Goal: Task Accomplishment & Management: Manage account settings

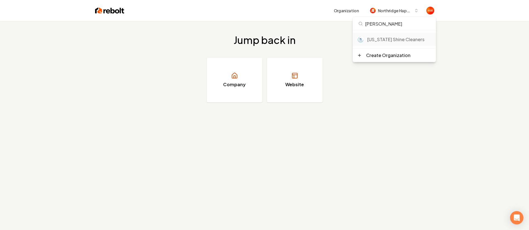
type input "Mary"
click at [376, 42] on div "Maryland Shine Cleaners" at bounding box center [399, 39] width 64 height 7
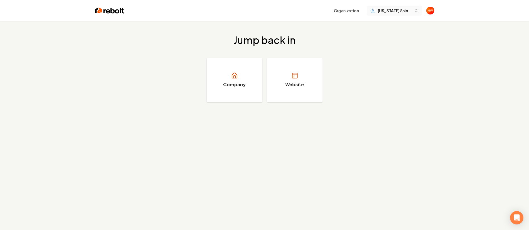
click at [400, 8] on span "Maryland Shine Cleaners" at bounding box center [395, 11] width 34 height 6
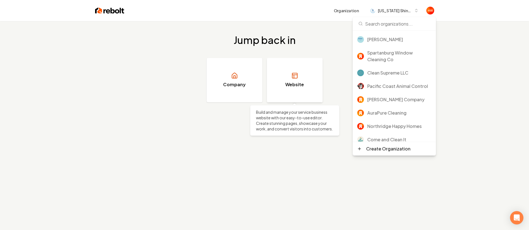
click at [303, 76] on link "Website" at bounding box center [295, 80] width 56 height 45
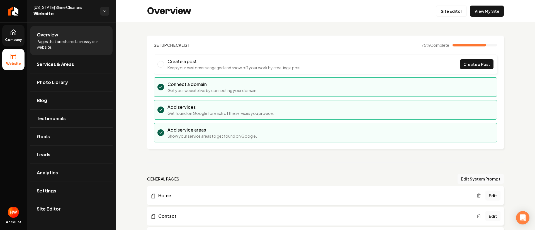
click at [8, 36] on link "Company" at bounding box center [13, 36] width 22 height 22
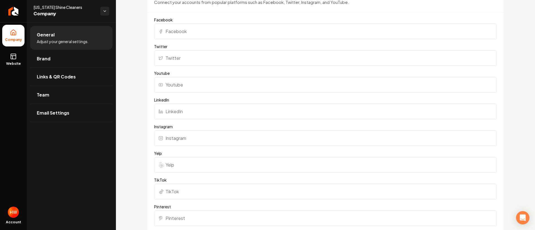
scroll to position [376, 0]
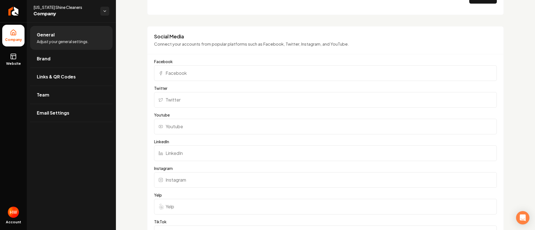
click at [202, 70] on input "Facebook" at bounding box center [325, 73] width 343 height 16
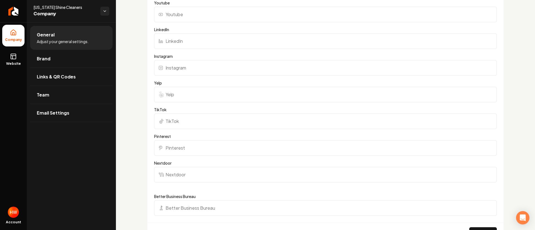
scroll to position [501, 0]
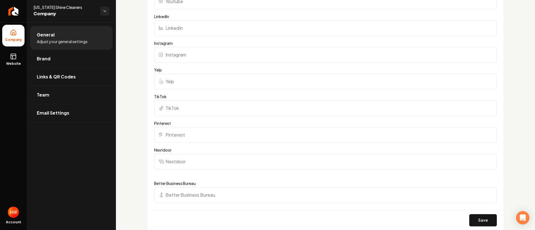
click at [223, 55] on input "Instagram" at bounding box center [325, 55] width 343 height 16
paste input "https://www.instagram.com/maryland_shine?igsh=MWU0dmdyYWlsejRkdA%3D%3D&utm_sour…"
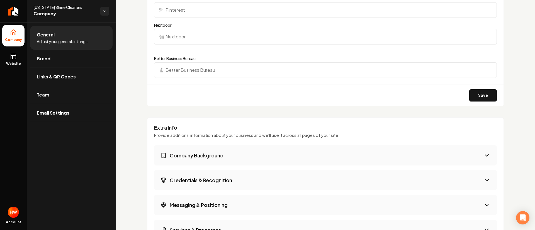
scroll to position [627, 0]
type input "https://www.instagram.com/maryland_shine?igsh=MWU0dmdyYWlsejRkdA%3D%3D&utm_sour…"
click at [469, 93] on button "Save" at bounding box center [483, 95] width 28 height 12
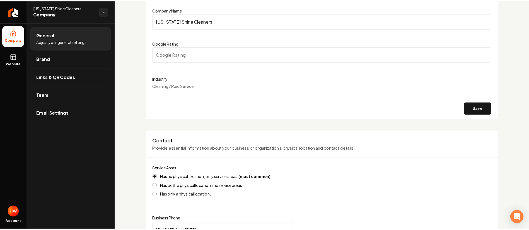
scroll to position [0, 0]
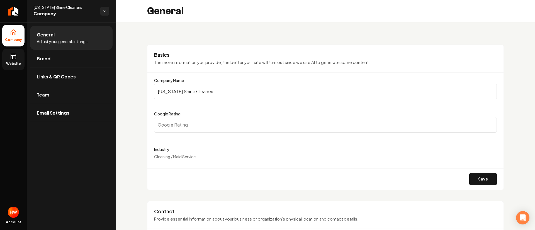
drag, startPoint x: 17, startPoint y: 56, endPoint x: 22, endPoint y: 58, distance: 5.2
click at [17, 56] on link "Website" at bounding box center [13, 60] width 22 height 22
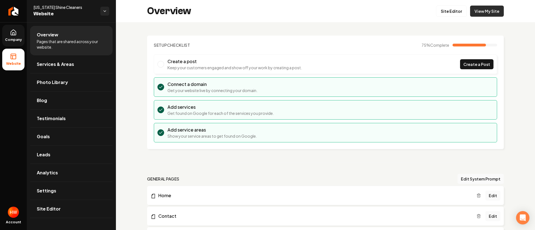
click at [485, 10] on link "View My Site" at bounding box center [487, 11] width 34 height 11
click at [11, 10] on icon "Return to dashboard" at bounding box center [13, 11] width 9 height 9
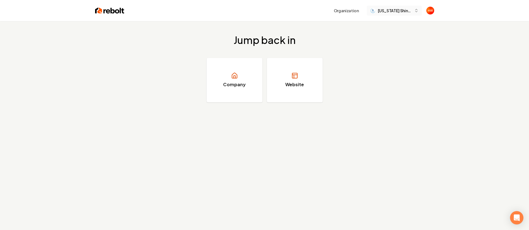
click at [386, 12] on span "[US_STATE] Shine Cleaners" at bounding box center [395, 11] width 34 height 6
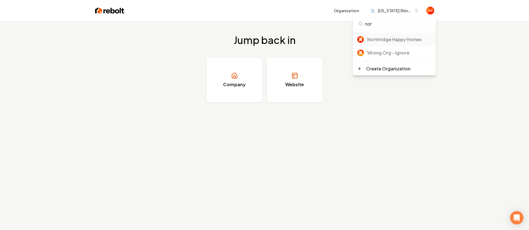
type input "nor"
click at [398, 41] on div "Northridge Happy Homes" at bounding box center [399, 39] width 64 height 7
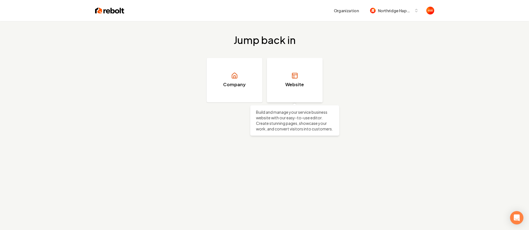
click at [296, 86] on h3 "Website" at bounding box center [294, 84] width 19 height 7
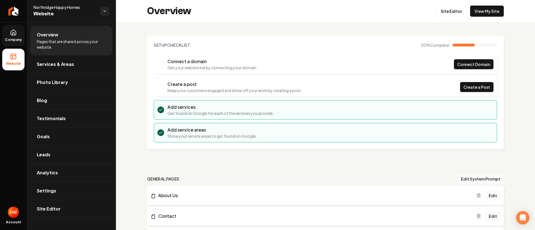
click at [10, 35] on icon at bounding box center [13, 32] width 7 height 7
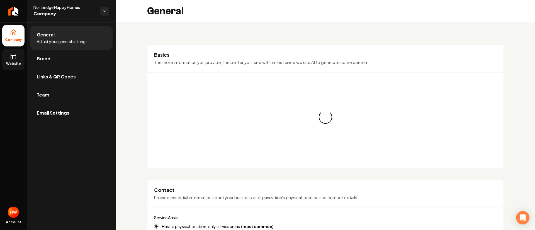
click at [19, 61] on link "Website" at bounding box center [13, 60] width 22 height 22
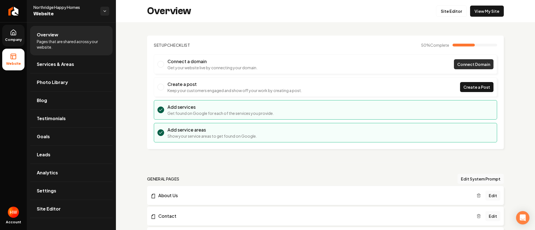
click at [457, 64] on span "Connect Domain" at bounding box center [473, 65] width 33 height 6
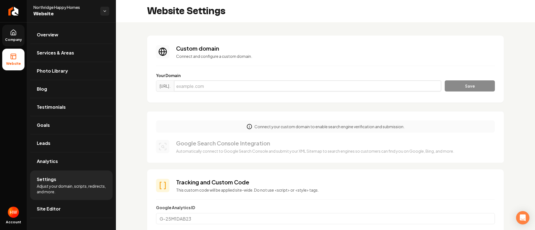
click at [277, 87] on input "Main content area" at bounding box center [307, 86] width 267 height 11
click at [15, 33] on icon at bounding box center [13, 32] width 7 height 7
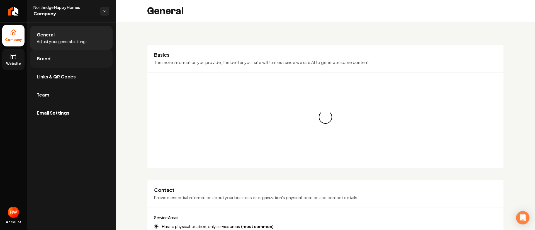
click at [64, 62] on link "Brand" at bounding box center [71, 59] width 82 height 18
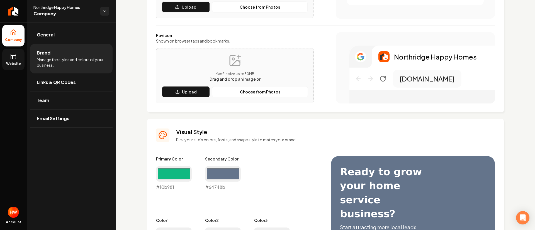
scroll to position [42, 0]
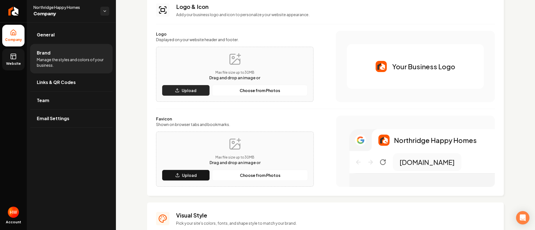
click at [194, 93] on p "Upload" at bounding box center [189, 91] width 15 height 6
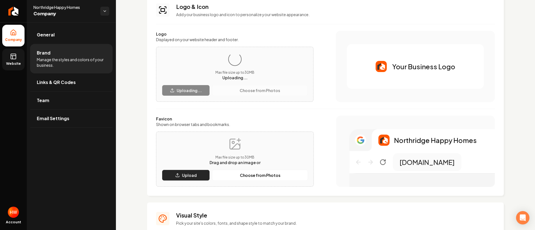
click at [193, 177] on p "Upload" at bounding box center [189, 176] width 15 height 6
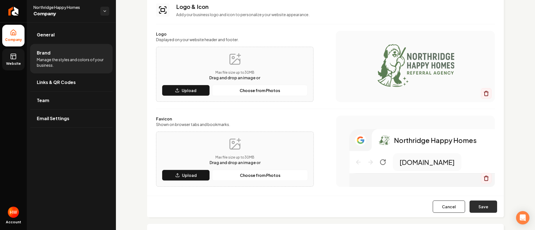
click at [477, 205] on button "Save" at bounding box center [483, 207] width 28 height 12
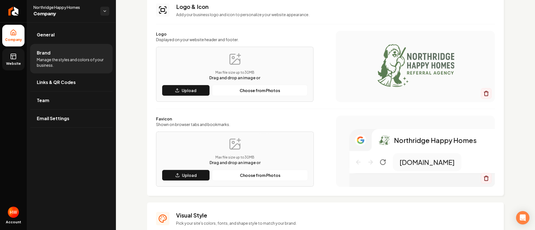
scroll to position [84, 0]
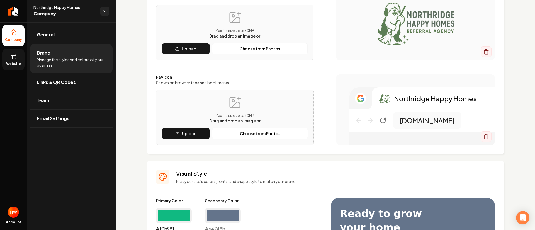
click at [174, 217] on input "#10b981" at bounding box center [174, 216] width 36 height 16
type input "#5a7c53"
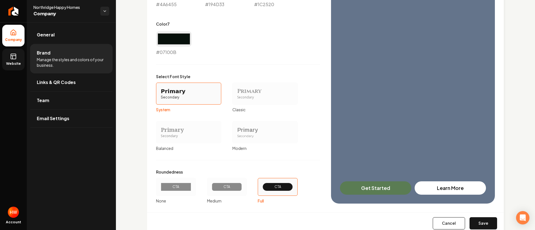
scroll to position [435, 0]
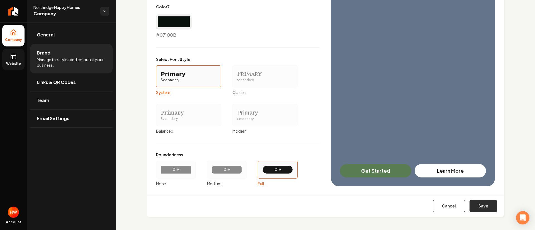
click at [477, 202] on button "Save" at bounding box center [483, 206] width 28 height 12
type input "#eaf1ed"
type input "#c2d5ca"
type input "#d0dcd5"
type input "#4a6455"
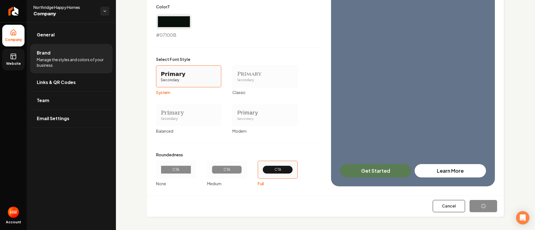
type input "#194d33"
type input "#1c2520"
type input "#07100b"
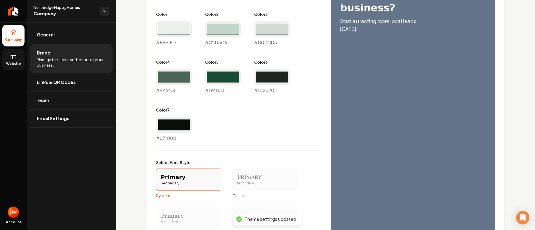
scroll to position [288, 0]
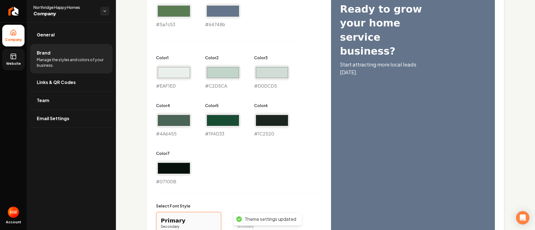
click at [14, 61] on link "Website" at bounding box center [13, 60] width 22 height 22
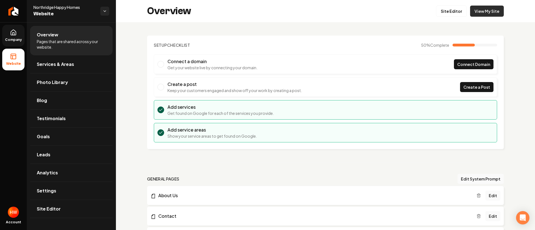
click at [489, 13] on link "View My Site" at bounding box center [487, 11] width 34 height 11
click at [9, 39] on span "Company" at bounding box center [13, 40] width 21 height 4
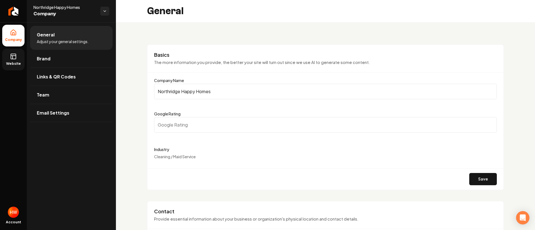
scroll to position [167, 0]
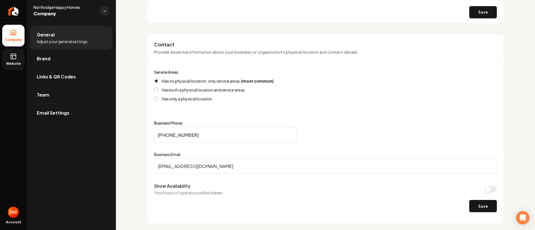
click at [13, 59] on rect at bounding box center [13, 56] width 5 height 5
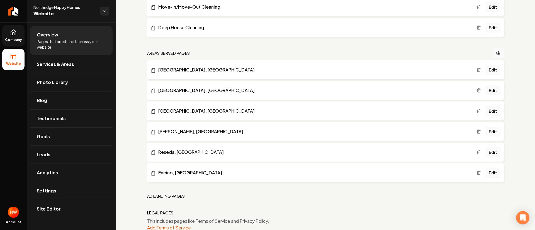
scroll to position [356, 0]
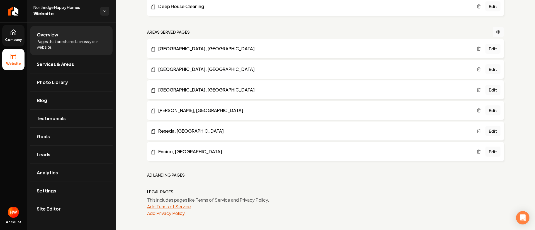
click at [171, 208] on button "Add Terms of Service" at bounding box center [169, 207] width 44 height 7
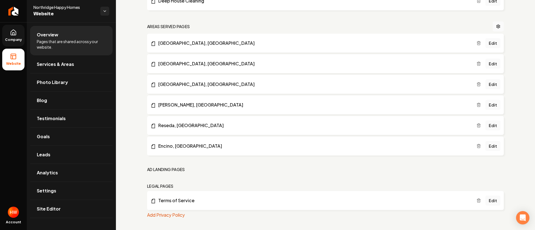
scroll to position [363, 0]
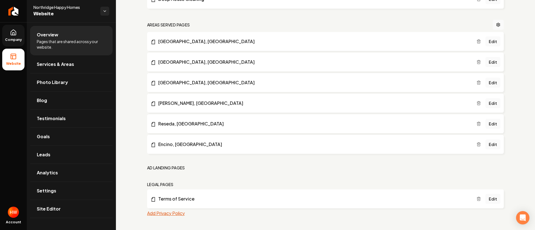
click at [176, 211] on button "Add Privacy Policy" at bounding box center [166, 213] width 38 height 7
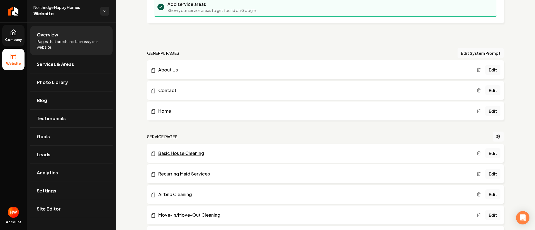
scroll to position [0, 0]
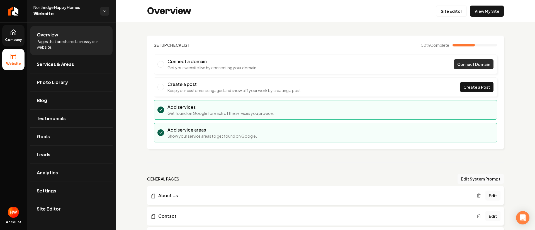
click at [457, 65] on span "Connect Domain" at bounding box center [473, 65] width 33 height 6
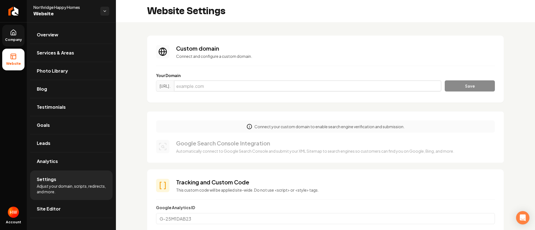
click at [282, 82] on input "Main content area" at bounding box center [307, 86] width 267 height 11
paste input "northridgehappyhomes.com"
type input "northridgehappyhomes.com"
click at [473, 83] on button "Save" at bounding box center [470, 86] width 50 height 11
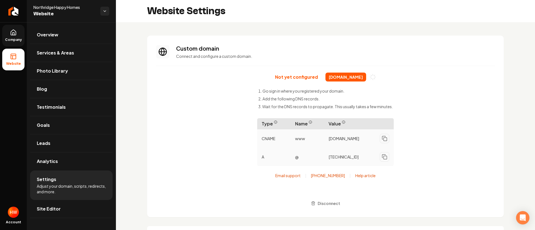
click at [15, 33] on icon at bounding box center [13, 32] width 7 height 7
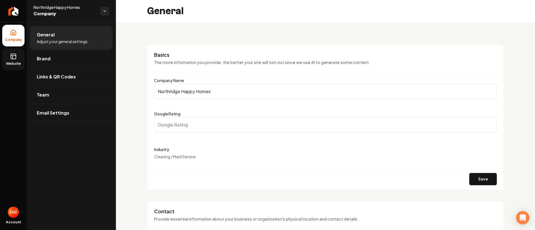
click at [218, 91] on input "Northridge Happy Homes" at bounding box center [325, 92] width 343 height 16
click at [11, 59] on rect at bounding box center [13, 56] width 5 height 5
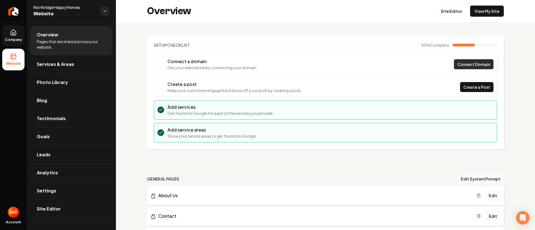
click at [460, 62] on span "Connect Domain" at bounding box center [473, 65] width 33 height 6
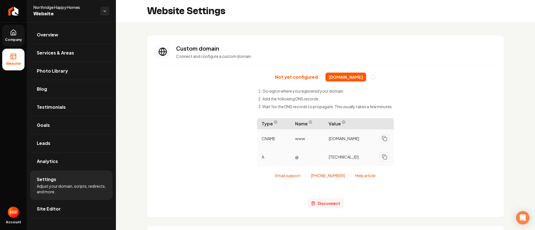
click at [322, 204] on span "Disconnect" at bounding box center [329, 204] width 23 height 6
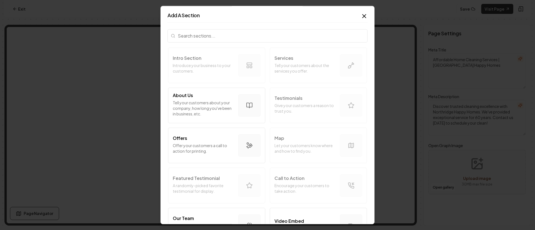
click at [226, 36] on input "search" at bounding box center [267, 35] width 200 height 13
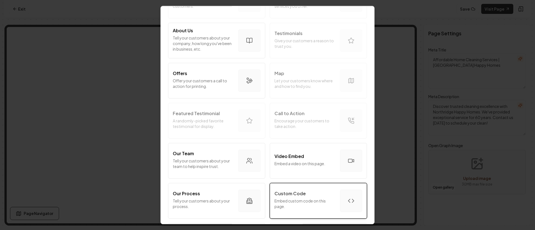
scroll to position [125, 0]
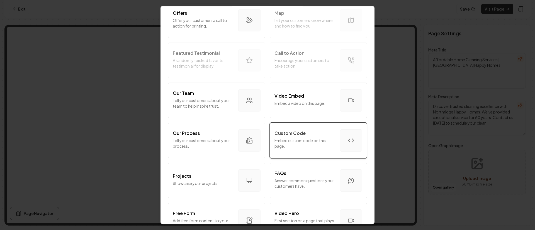
click at [300, 134] on p "Custom Code" at bounding box center [289, 133] width 31 height 7
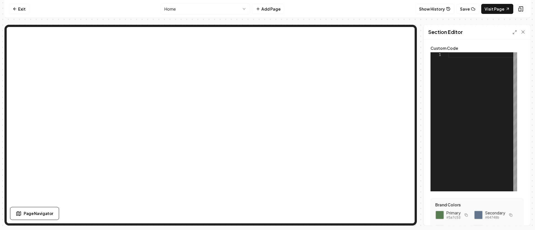
click at [460, 54] on div at bounding box center [482, 121] width 69 height 139
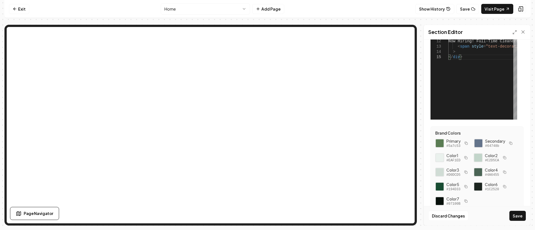
scroll to position [92, 0]
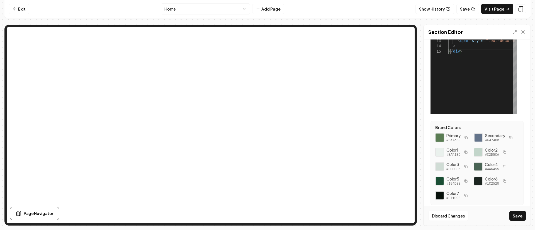
click at [440, 133] on div at bounding box center [439, 137] width 9 height 9
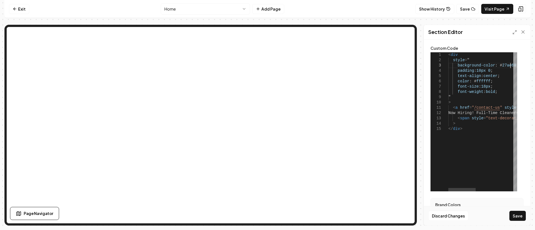
scroll to position [0, 13]
drag, startPoint x: 510, startPoint y: 66, endPoint x: 495, endPoint y: 66, distance: 15.3
click at [495, 66] on div "< div style = " background-color : # 27ae60 ; padding : 10px 0 ; text-align : c…" at bounding box center [529, 121] width 162 height 139
click at [515, 216] on button "Save" at bounding box center [517, 216] width 16 height 10
type textarea "**********"
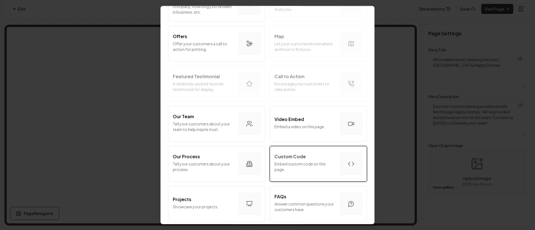
scroll to position [125, 0]
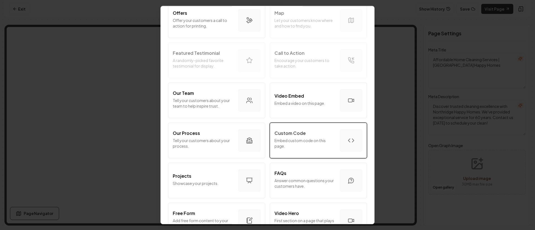
click at [296, 134] on p "Custom Code" at bounding box center [289, 133] width 31 height 7
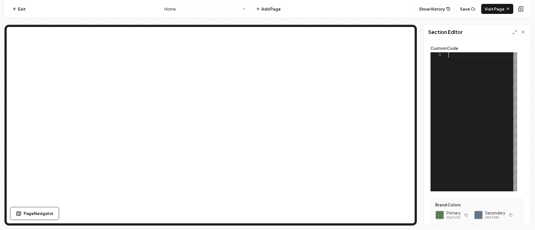
click at [457, 57] on div at bounding box center [482, 121] width 69 height 139
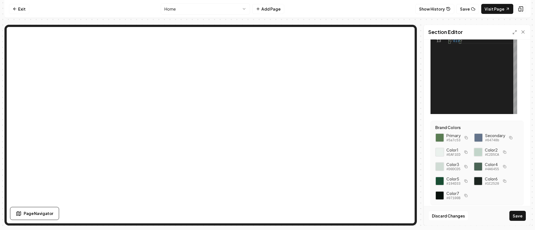
scroll to position [92, 0]
click at [438, 133] on div at bounding box center [439, 137] width 9 height 9
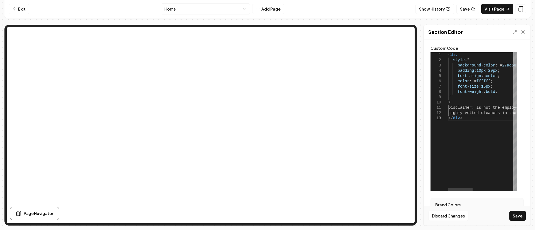
scroll to position [0, 13]
drag, startPoint x: 511, startPoint y: 65, endPoint x: 495, endPoint y: 68, distance: 15.8
click at [495, 68] on div "< div style = " background-color : # 27ae60 ; padding : 10px 20px ; text-align …" at bounding box center [540, 121] width 184 height 139
click at [518, 216] on button "Save" at bounding box center [517, 216] width 16 height 10
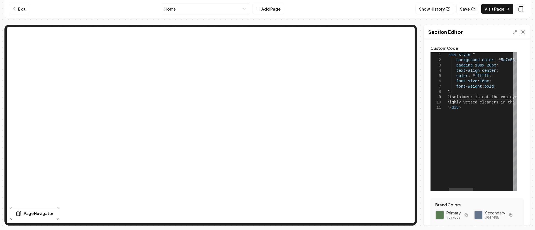
scroll to position [0, 0]
drag, startPoint x: 476, startPoint y: 99, endPoint x: 485, endPoint y: 76, distance: 24.2
click at [476, 98] on div "< div style = " background-color : # 5a7c53 ; padding : 10px 20px ; text-align …" at bounding box center [539, 121] width 184 height 139
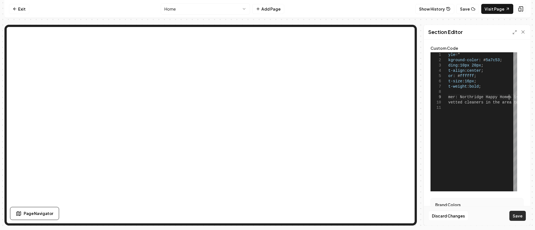
type textarea "**********"
click at [523, 215] on button "Save" at bounding box center [517, 216] width 16 height 10
click at [276, 6] on button "Add Page" at bounding box center [268, 9] width 32 height 10
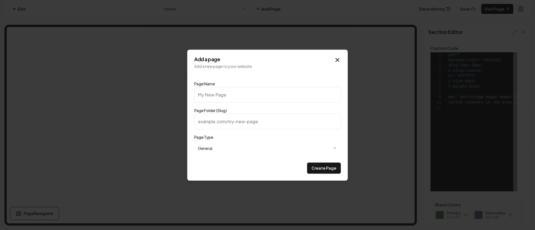
type input "C"
type input "c"
type input "Cl"
type input "cl"
type input "Cleaning Checklist"
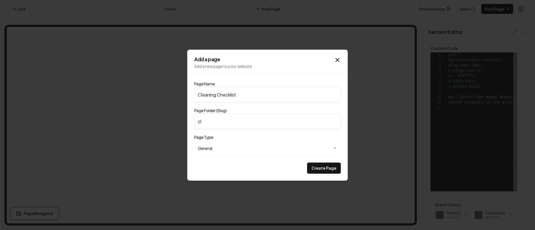
type input "cleaning-checklist"
click at [329, 169] on button "Create Page" at bounding box center [324, 168] width 34 height 11
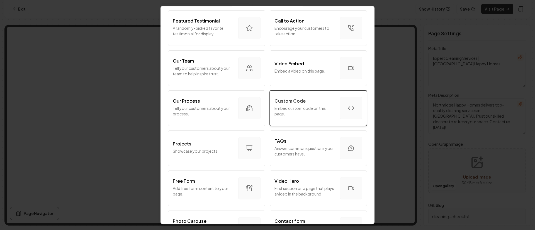
scroll to position [167, 0]
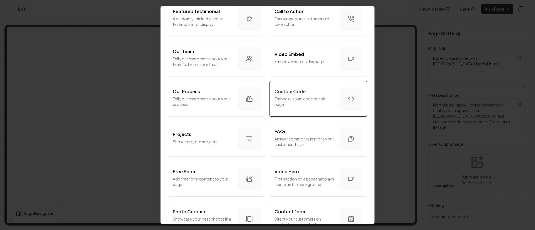
click at [302, 106] on p "Embed custom code on this page." at bounding box center [304, 101] width 61 height 11
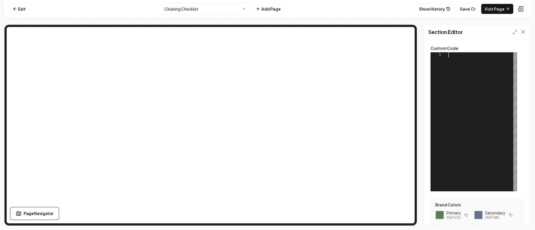
click at [469, 57] on div at bounding box center [482, 121] width 69 height 139
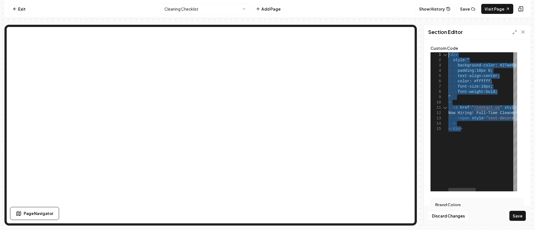
drag, startPoint x: 466, startPoint y: 129, endPoint x: 445, endPoint y: 56, distance: 75.7
click at [448, 55] on div "< div style = " background-color : # 27ae60 ; padding : 10px 0 ; text-align : c…" at bounding box center [529, 121] width 162 height 139
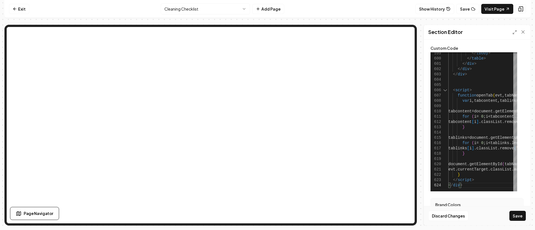
click at [515, 31] on icon at bounding box center [514, 32] width 4 height 4
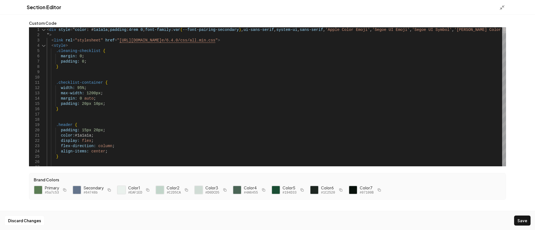
click at [502, 27] on div at bounding box center [504, 30] width 4 height 6
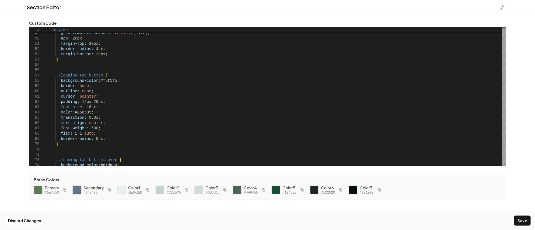
click at [79, 191] on div at bounding box center [76, 190] width 9 height 9
drag, startPoint x: 110, startPoint y: 80, endPoint x: 99, endPoint y: 82, distance: 11.5
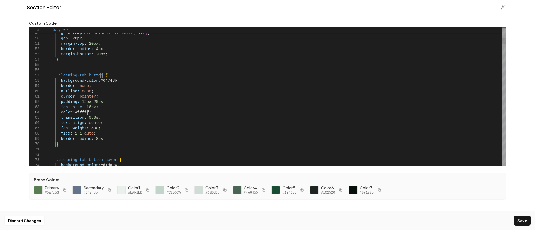
scroll to position [16, 43]
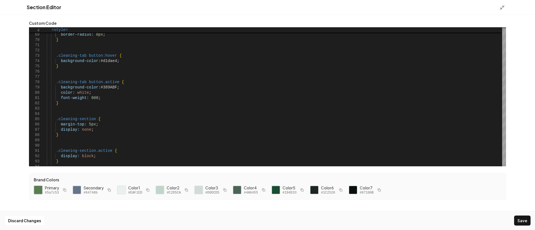
click at [39, 190] on div at bounding box center [37, 190] width 9 height 9
drag, startPoint x: 113, startPoint y: 62, endPoint x: 98, endPoint y: 62, distance: 14.5
drag, startPoint x: 113, startPoint y: 86, endPoint x: 98, endPoint y: 88, distance: 14.4
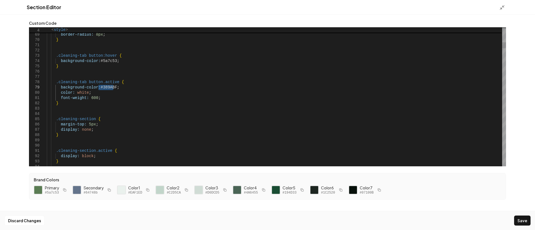
type textarea "**********"
click at [523, 222] on button "Save" at bounding box center [522, 221] width 16 height 10
click at [501, 6] on icon at bounding box center [502, 8] width 6 height 6
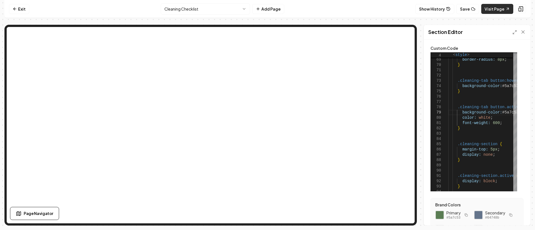
click at [495, 9] on link "Visit Page" at bounding box center [497, 9] width 32 height 10
click at [499, 10] on link "Visit Page" at bounding box center [497, 9] width 32 height 10
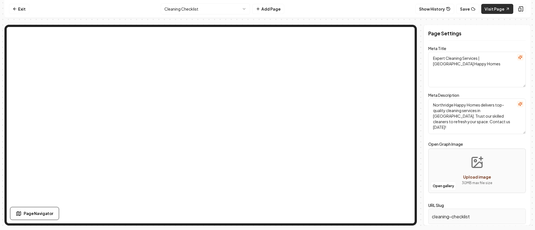
click at [496, 9] on link "Visit Page" at bounding box center [497, 9] width 32 height 10
